Goal: Browse casually

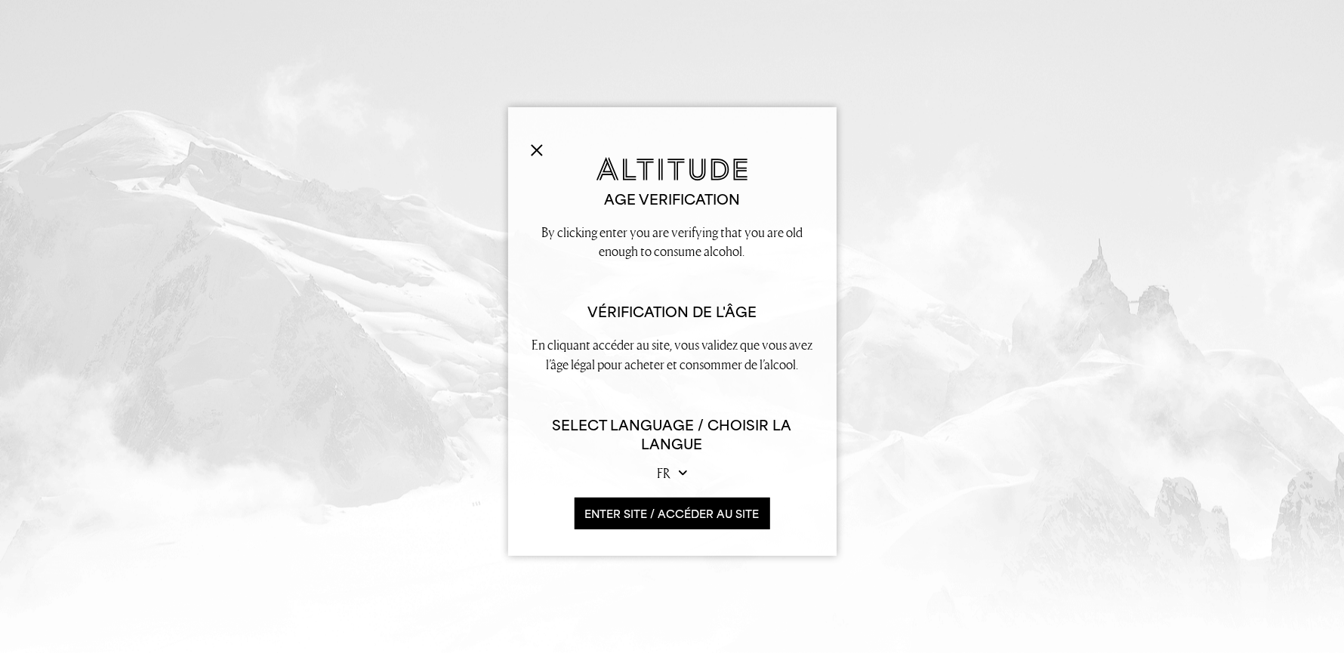
click at [703, 513] on button "ENTER SITE / accéder au site" at bounding box center [673, 514] width 196 height 32
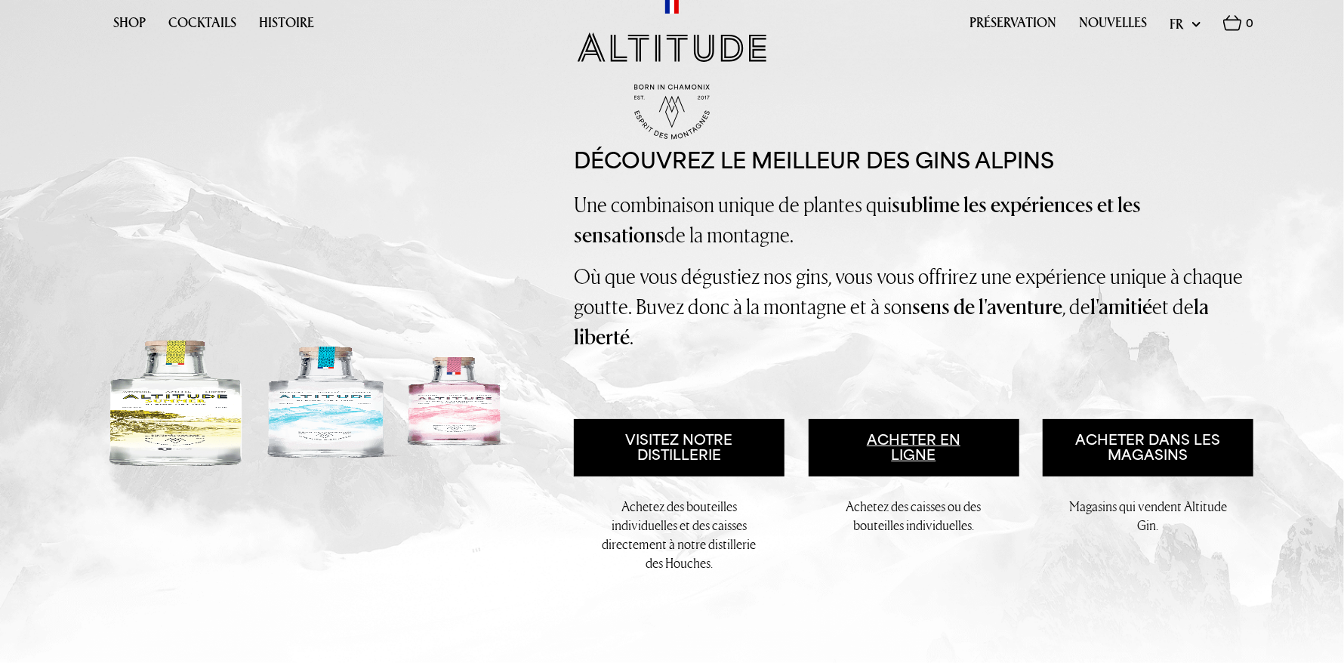
click at [916, 444] on link "Acheter en ligne" at bounding box center [914, 447] width 211 height 57
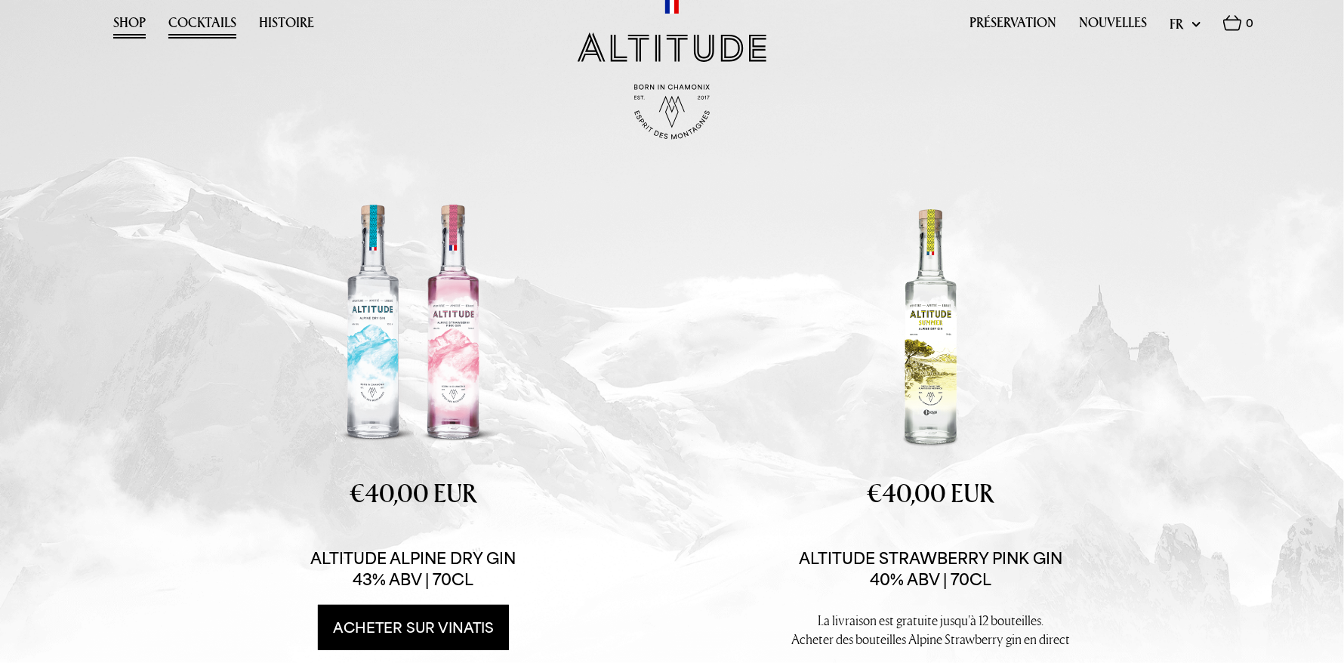
click at [194, 22] on link "Cocktails" at bounding box center [202, 26] width 68 height 23
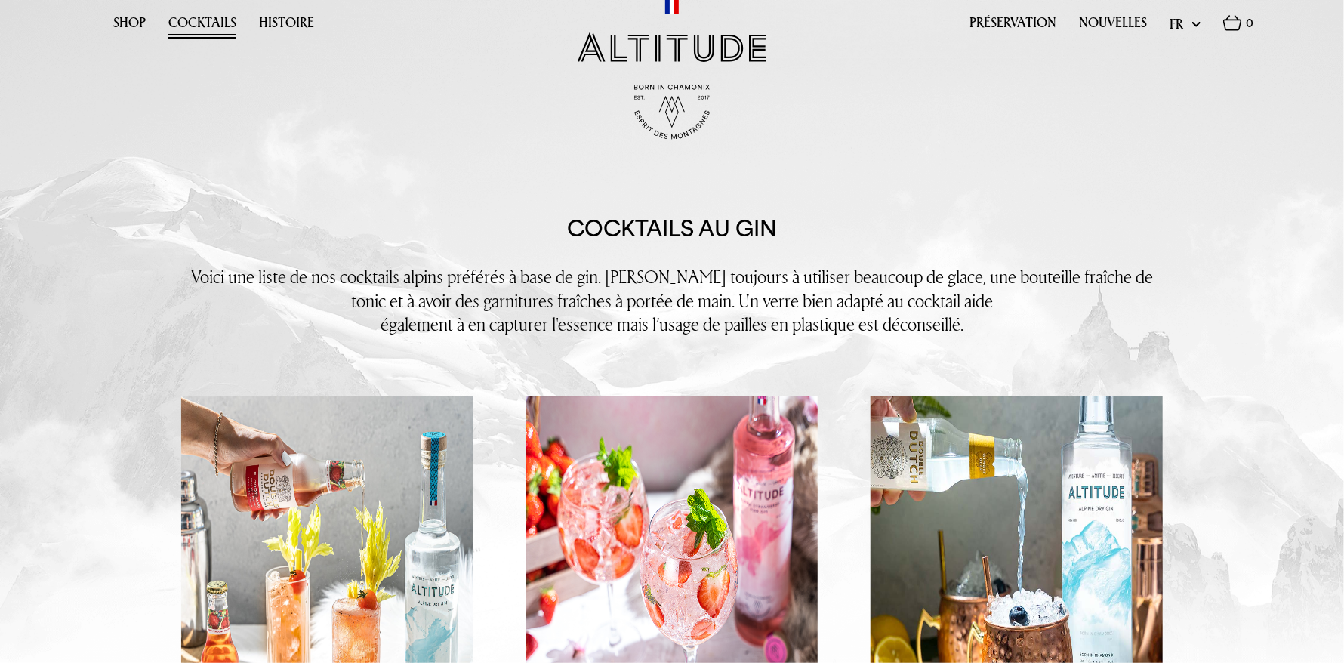
drag, startPoint x: 303, startPoint y: 20, endPoint x: 254, endPoint y: 72, distance: 72.1
click at [303, 20] on link "Histoire" at bounding box center [286, 26] width 55 height 23
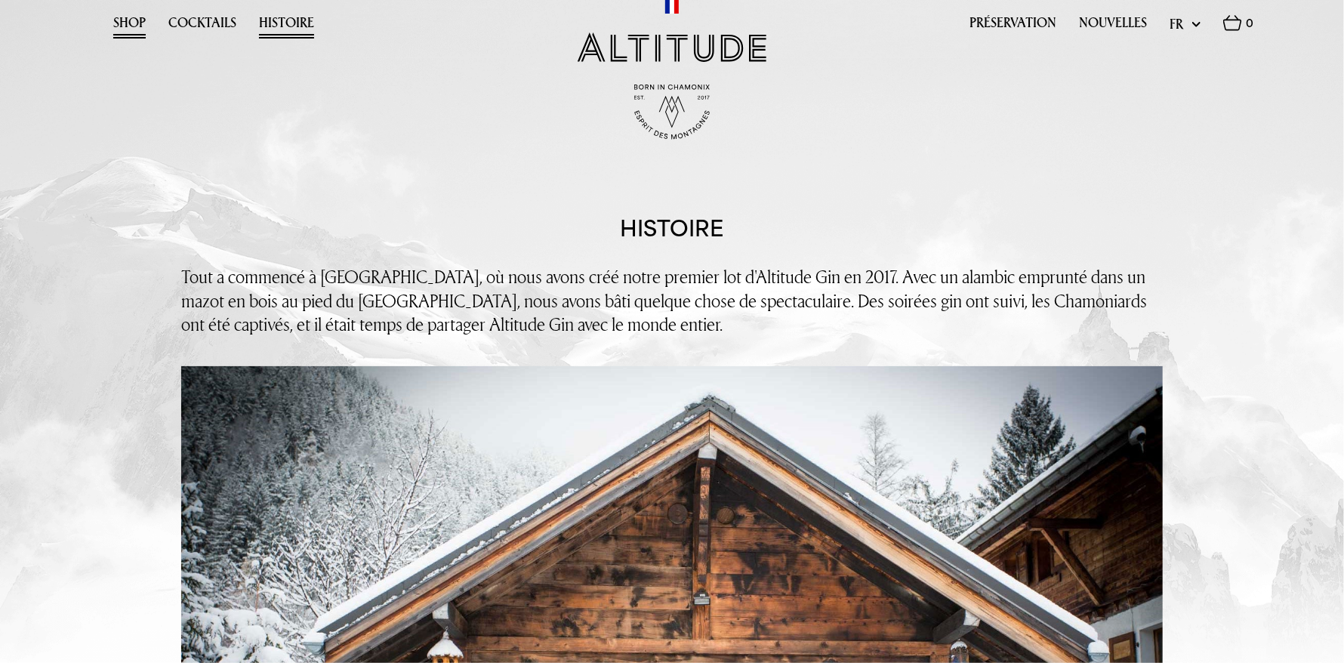
click at [140, 20] on link "Shop" at bounding box center [129, 26] width 32 height 23
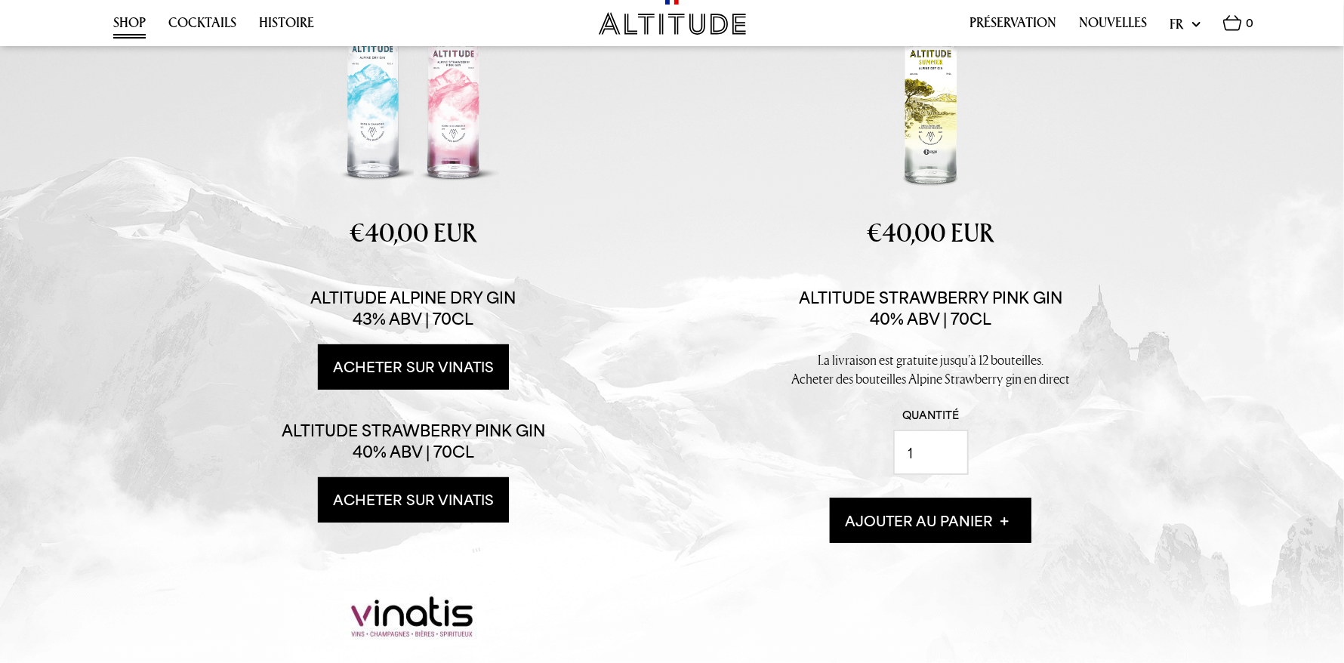
scroll to position [227, 0]
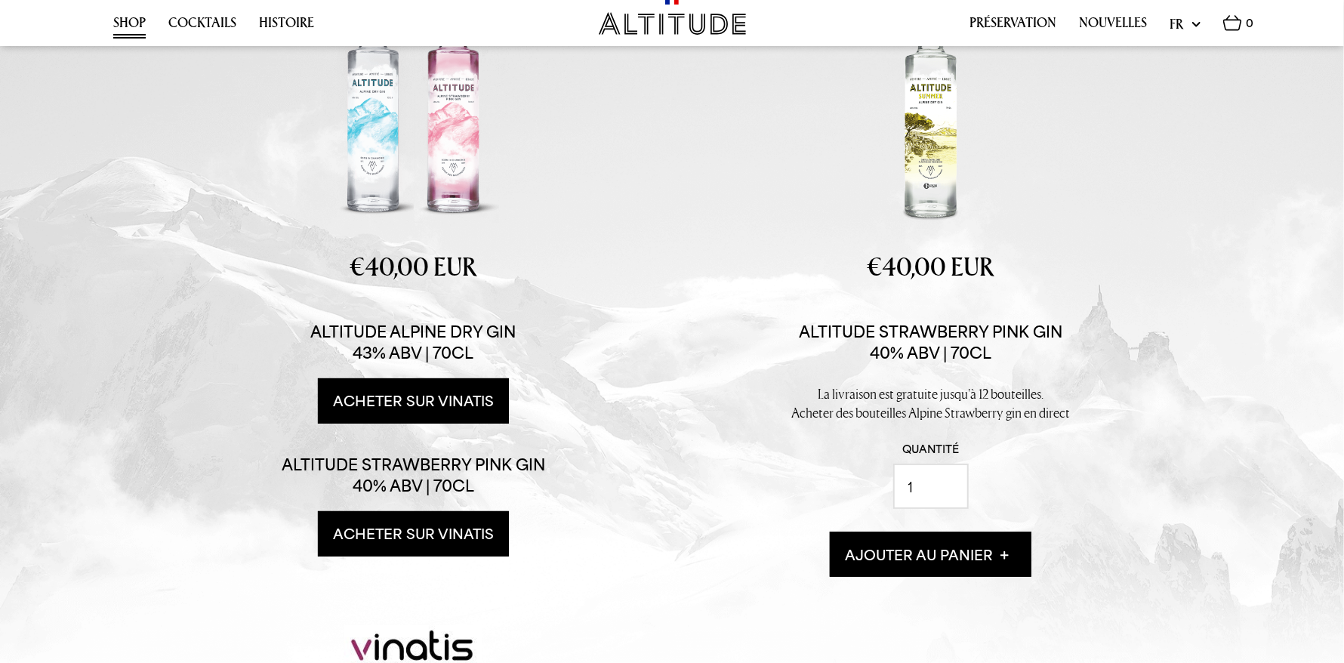
click at [435, 402] on link "Acheter sur Vinatis" at bounding box center [413, 400] width 191 height 45
